Goal: Task Accomplishment & Management: Manage account settings

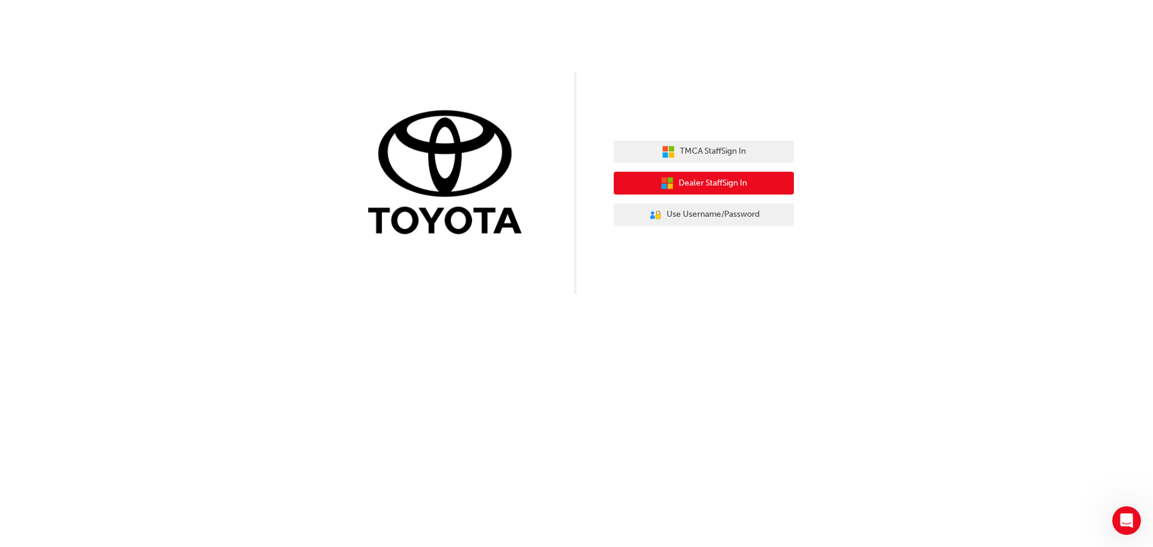
click at [720, 186] on span "Dealer Staff Sign In" at bounding box center [712, 184] width 68 height 14
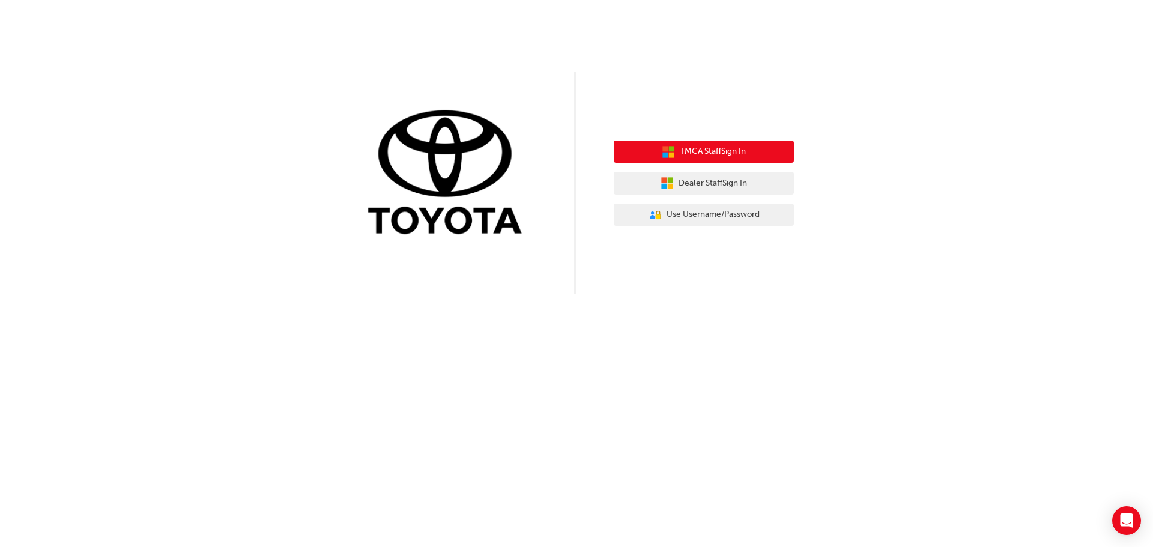
click at [683, 149] on span "TMCA Staff Sign In" at bounding box center [713, 152] width 66 height 14
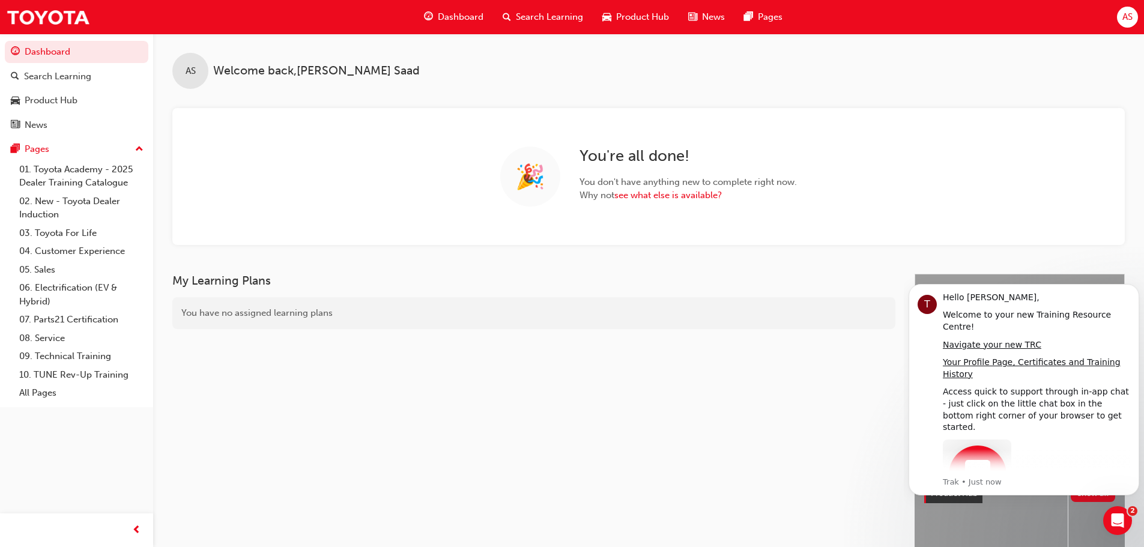
click at [1124, 16] on span "AS" at bounding box center [1127, 17] width 10 height 14
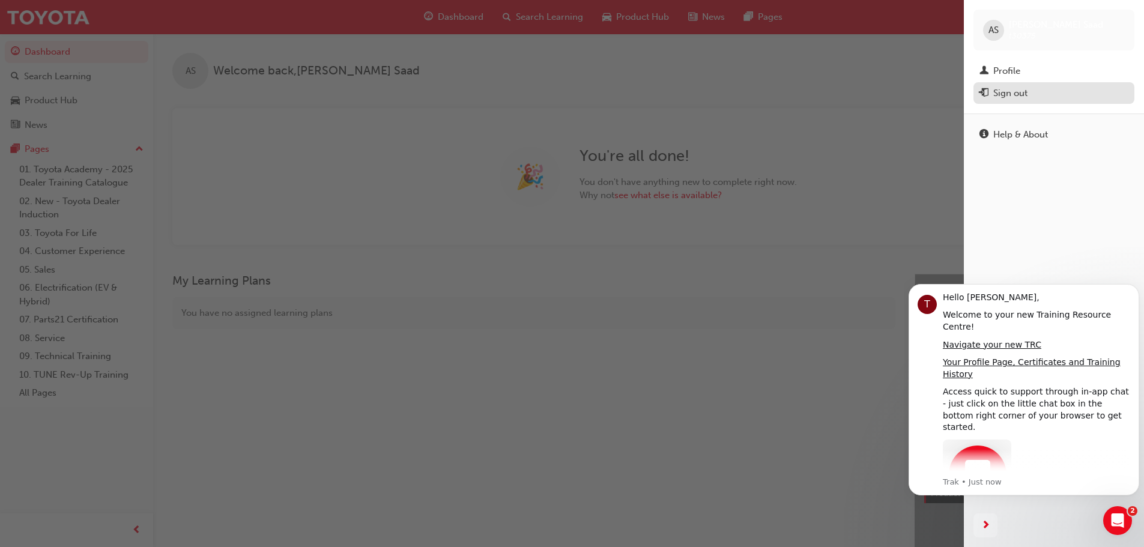
click at [1025, 95] on div "Sign out" at bounding box center [1010, 93] width 34 height 14
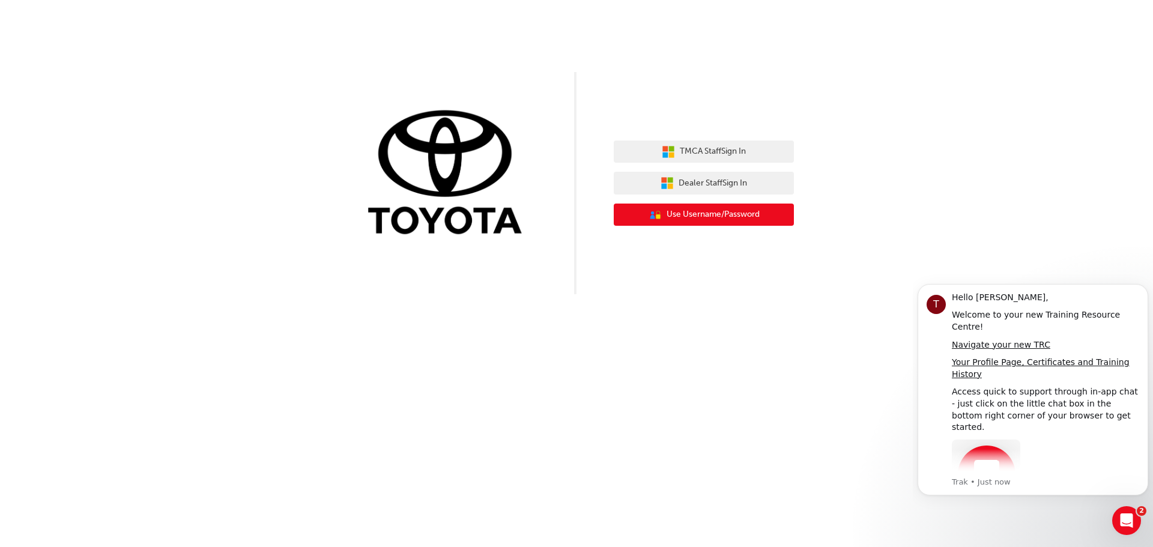
click at [699, 216] on span "Use Username/Password" at bounding box center [712, 215] width 93 height 14
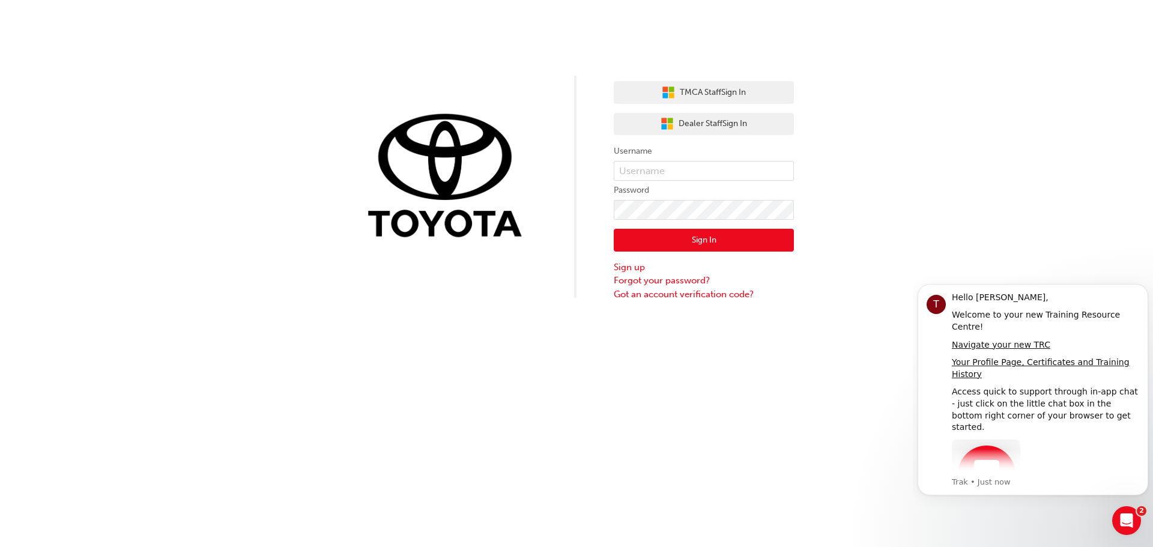
click at [1044, 232] on div "TMCA Staff Sign In Dealer Staff Sign In Username Password Sign In Sign up Forgo…" at bounding box center [576, 150] width 1153 height 301
